Goal: Complete application form

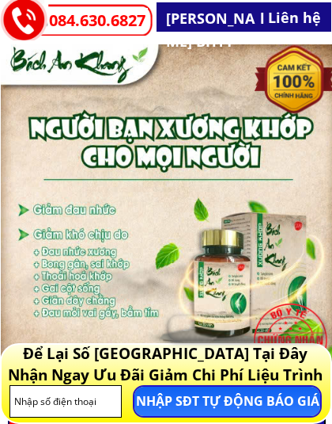
click at [37, 398] on input "tel" at bounding box center [66, 401] width 112 height 31
type input "0947105109"
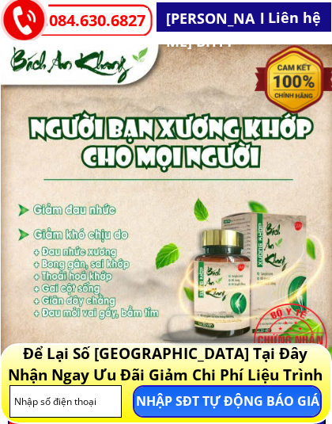
type input "0947105109"
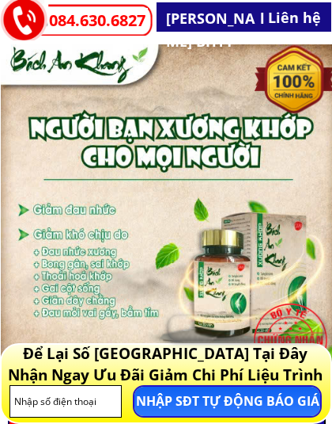
type input "0947105109"
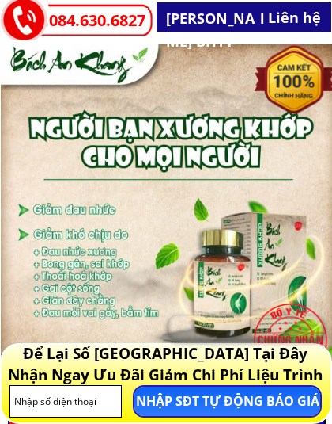
type input "0947105109"
click at [241, 396] on p "NHẬP SĐT TỰ ĐỘNG BÁO GIÁ" at bounding box center [228, 400] width 186 height 29
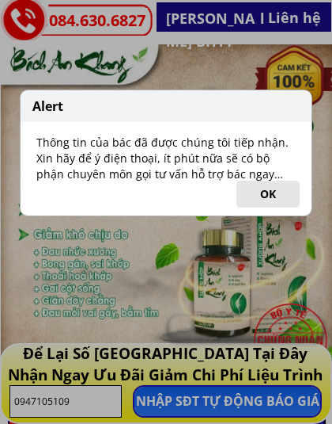
click at [264, 188] on button "OK" at bounding box center [268, 193] width 63 height 27
